Goal: Find specific page/section: Find specific page/section

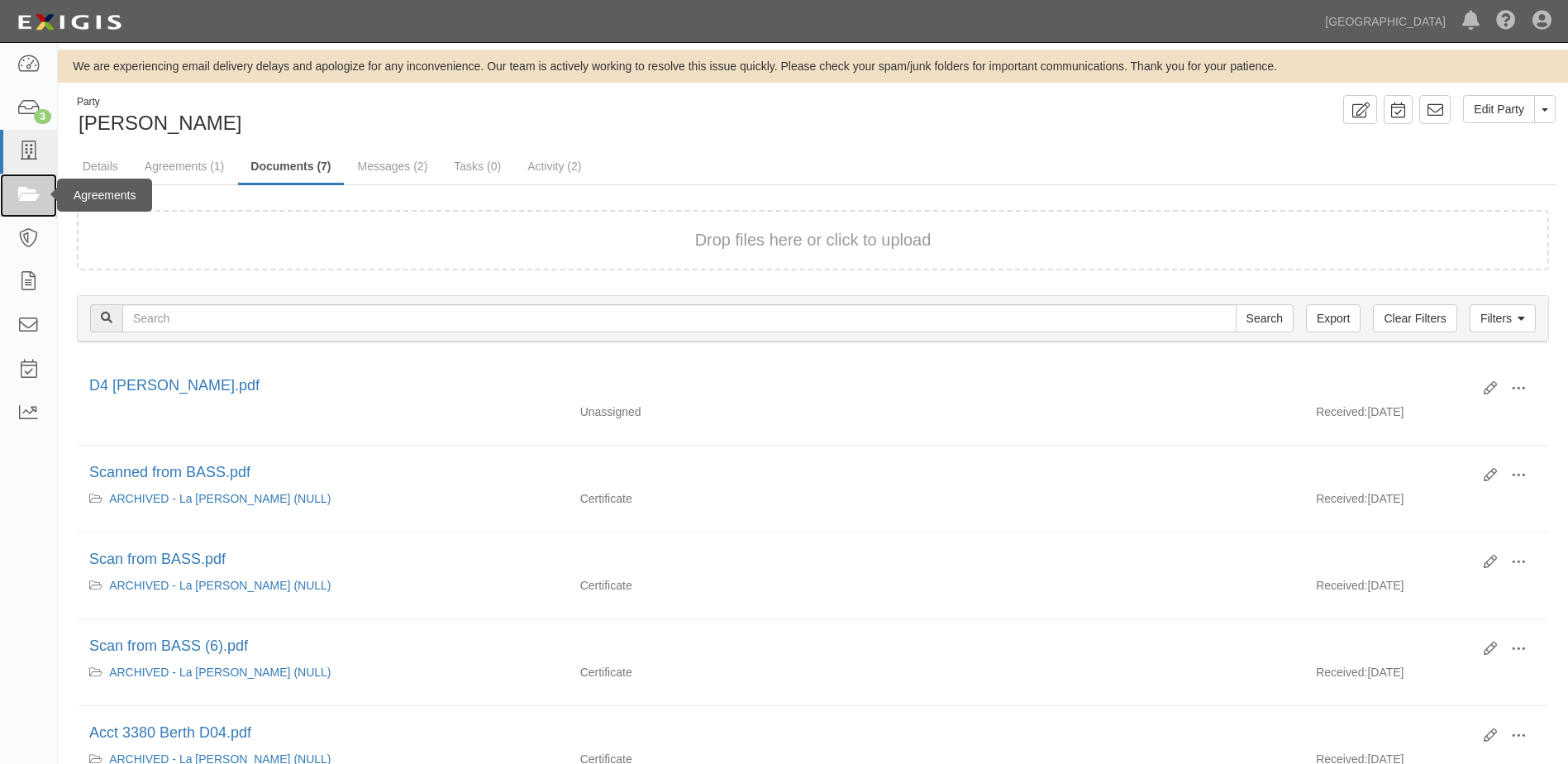
click at [29, 187] on icon at bounding box center [28, 196] width 23 height 19
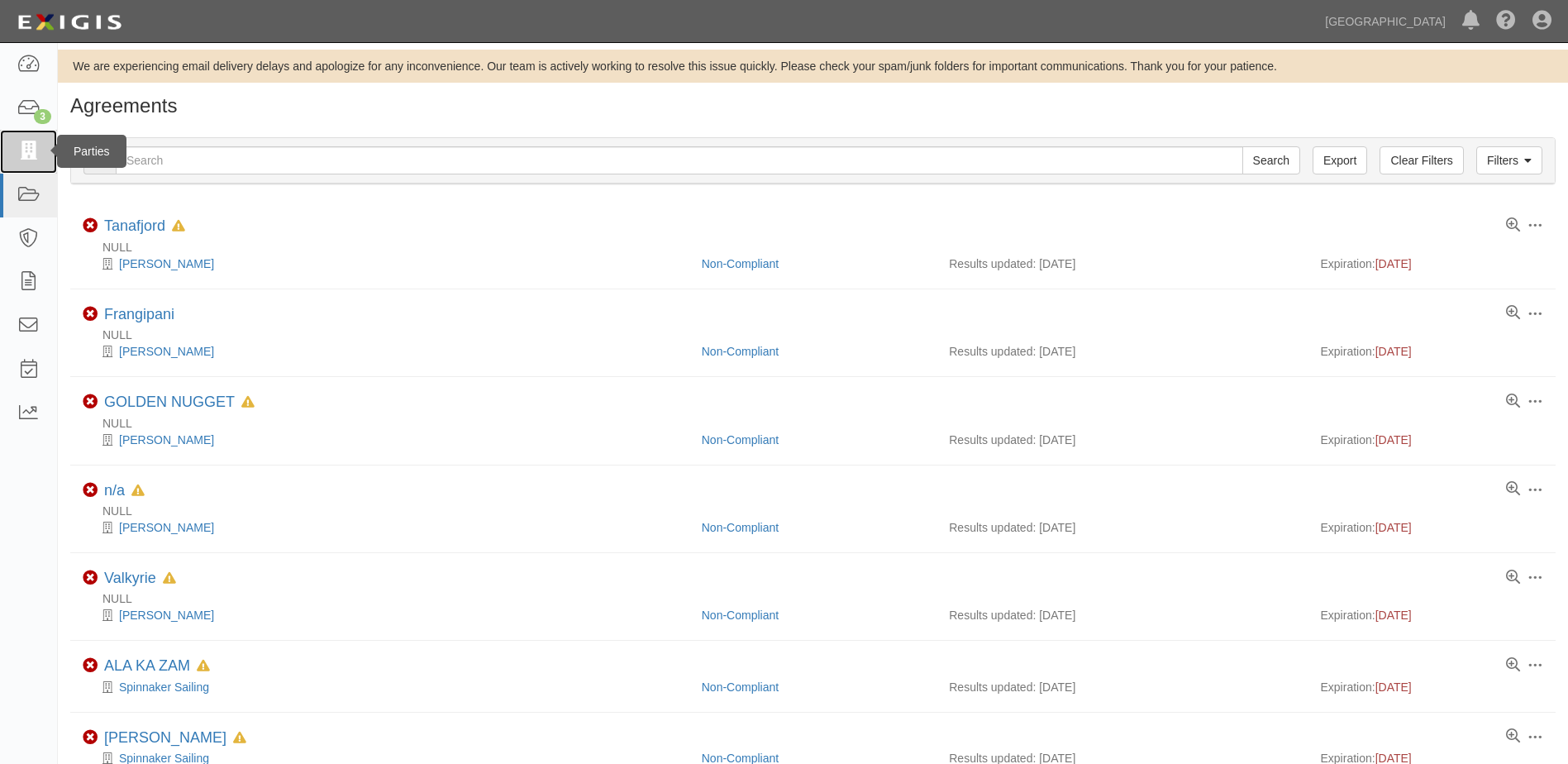
click at [32, 169] on link at bounding box center [28, 151] width 57 height 44
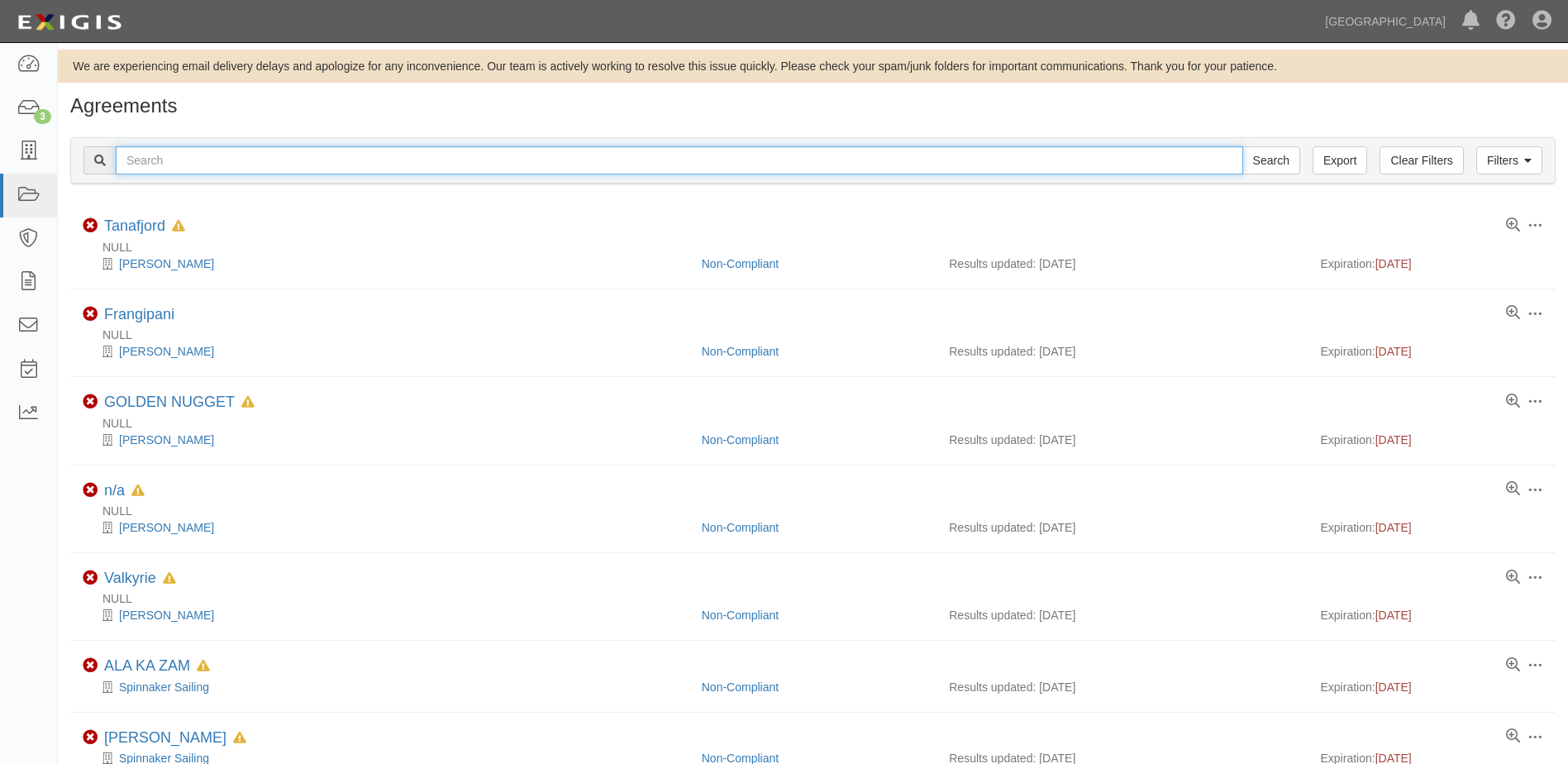
drag, startPoint x: 190, startPoint y: 165, endPoint x: 207, endPoint y: 166, distance: 17.0
click at [190, 165] on input "text" at bounding box center [680, 161] width 1128 height 28
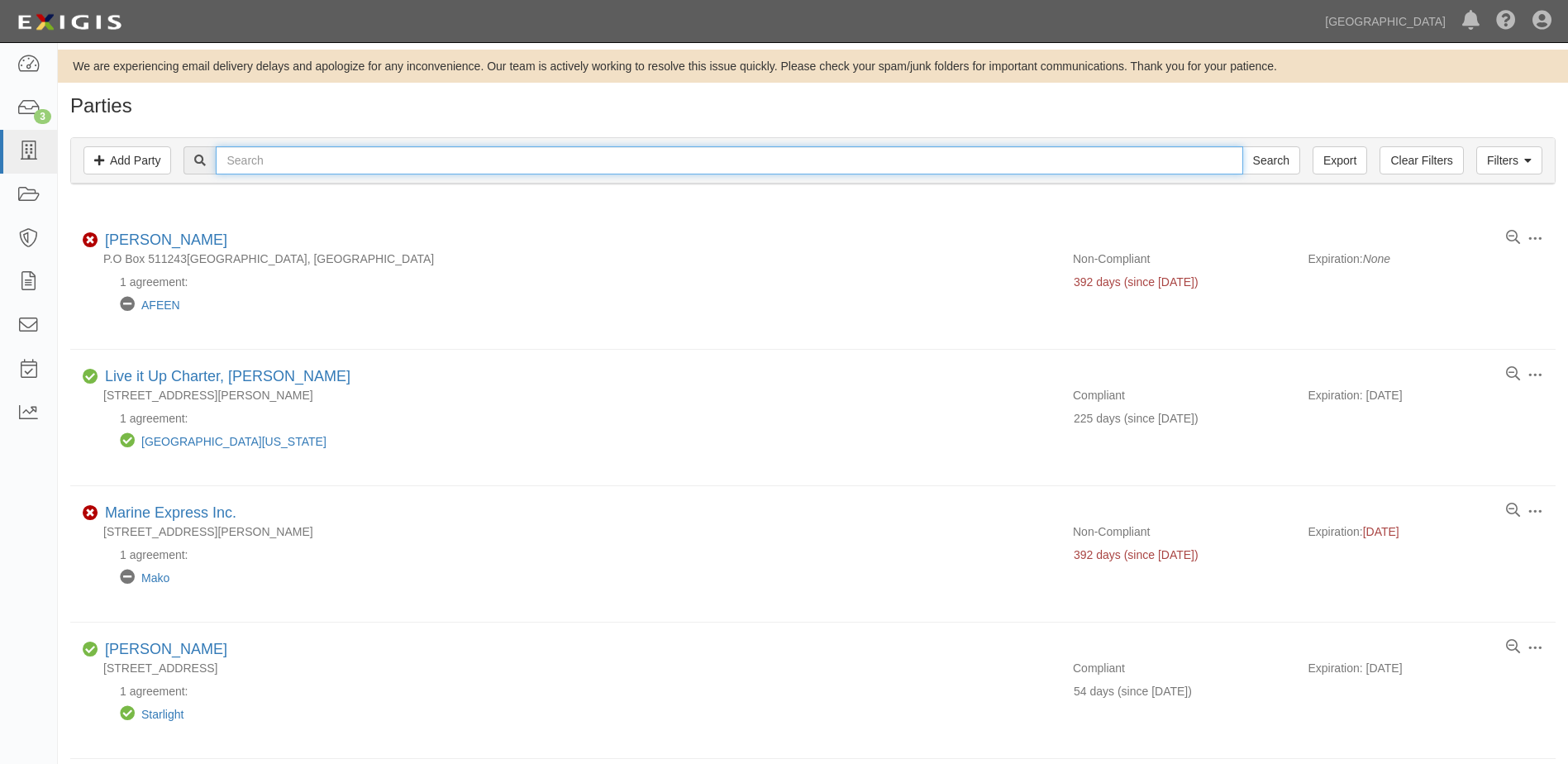
drag, startPoint x: 278, startPoint y: 166, endPoint x: 288, endPoint y: 167, distance: 10.0
click at [278, 166] on input "text" at bounding box center [729, 161] width 1026 height 28
click at [311, 165] on input "we" at bounding box center [729, 161] width 1026 height 28
type input "welsh"
click at [1243, 146] on input "Search" at bounding box center [1272, 161] width 58 height 28
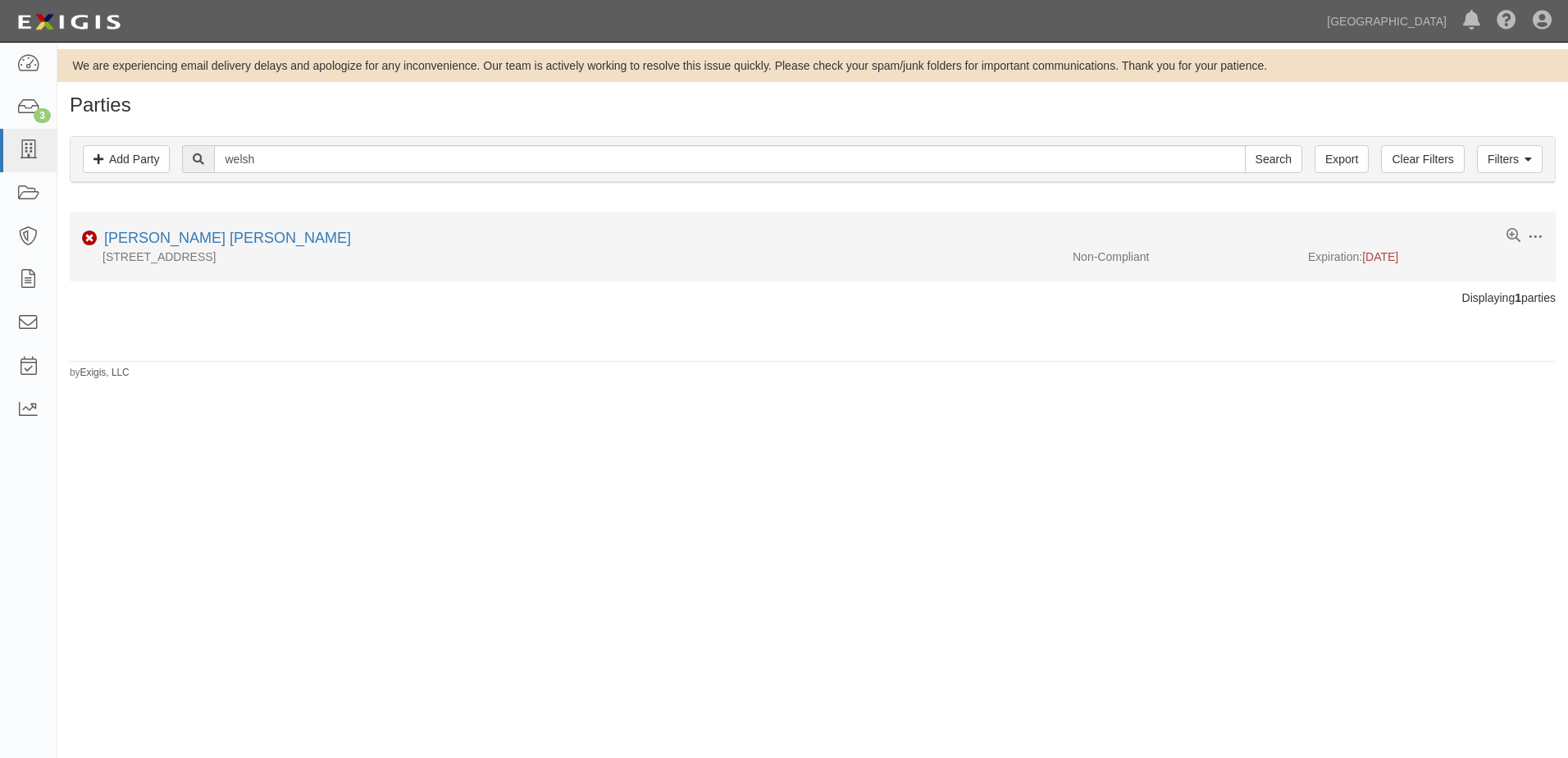
click at [201, 227] on li "Edit Log activity Add task Send message Archive Non-Compliant Thomas James Wels…" at bounding box center [812, 246] width 1486 height 69
click at [202, 236] on link "Thomas James Welsh" at bounding box center [227, 238] width 247 height 17
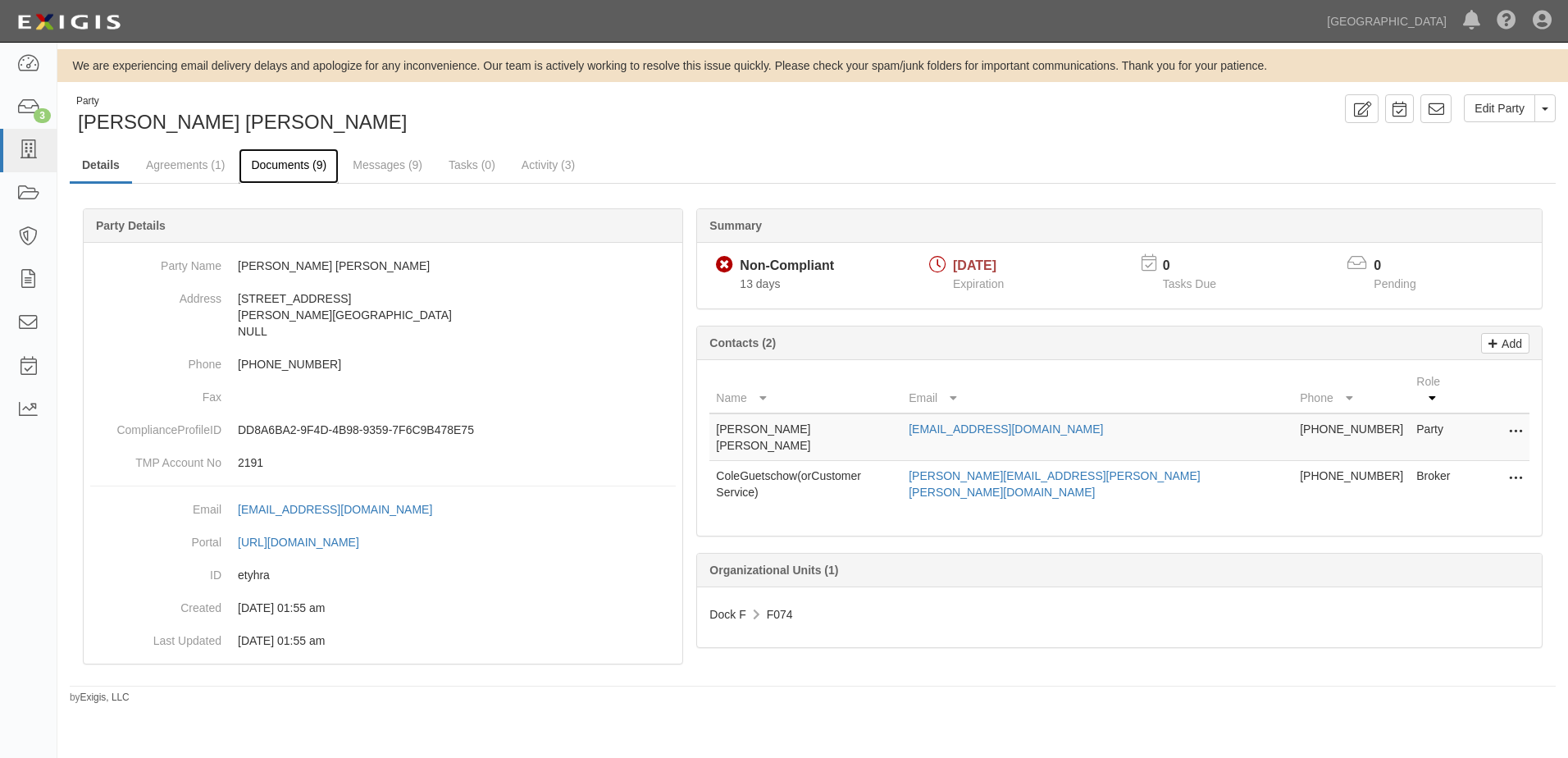
click at [303, 163] on link "Documents (9)" at bounding box center [288, 166] width 100 height 36
